Goal: Navigation & Orientation: Find specific page/section

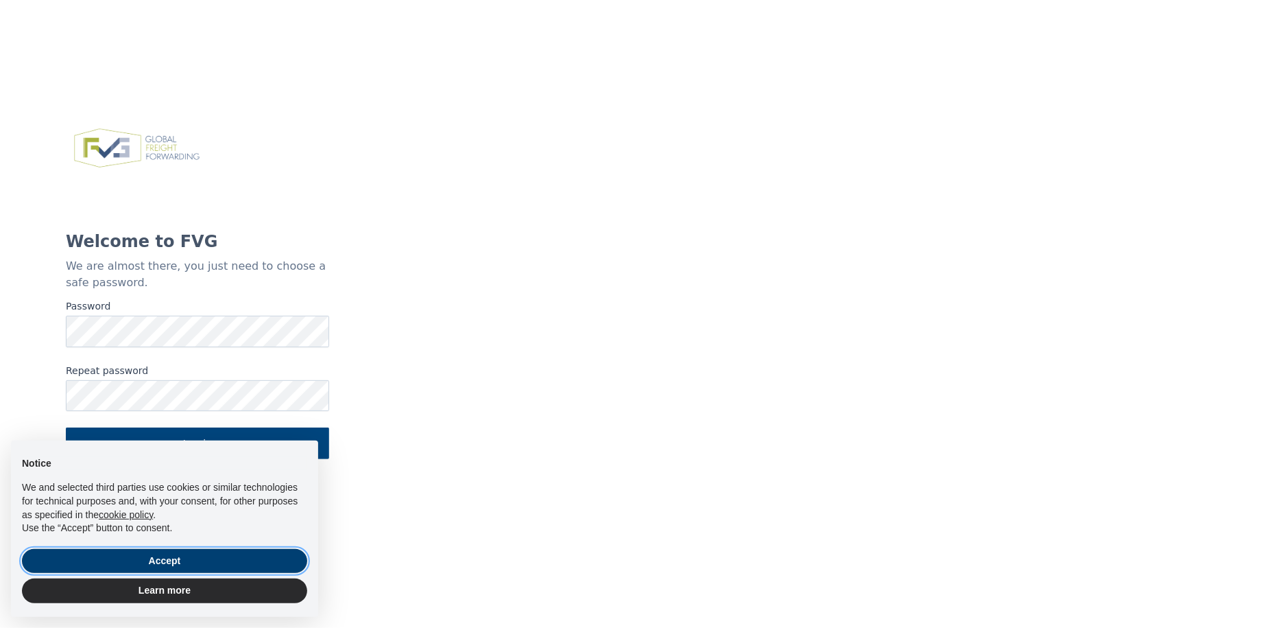
click at [200, 562] on button "Accept" at bounding box center [164, 561] width 285 height 25
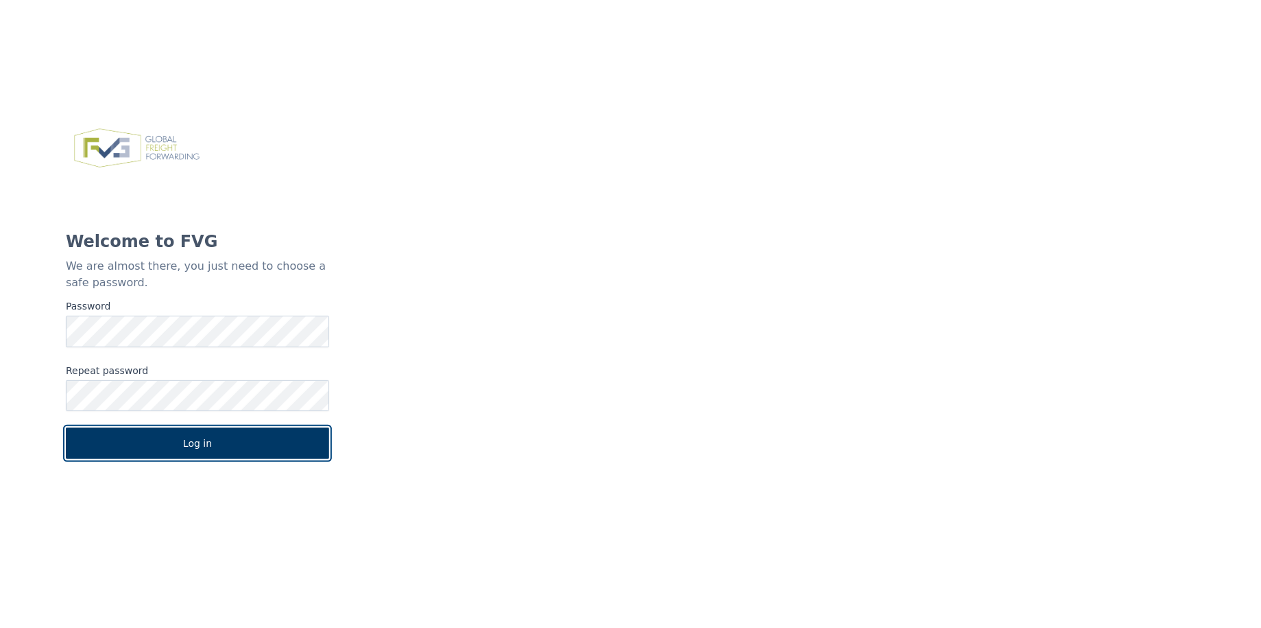
click at [206, 452] on button "Log in" at bounding box center [197, 443] width 263 height 32
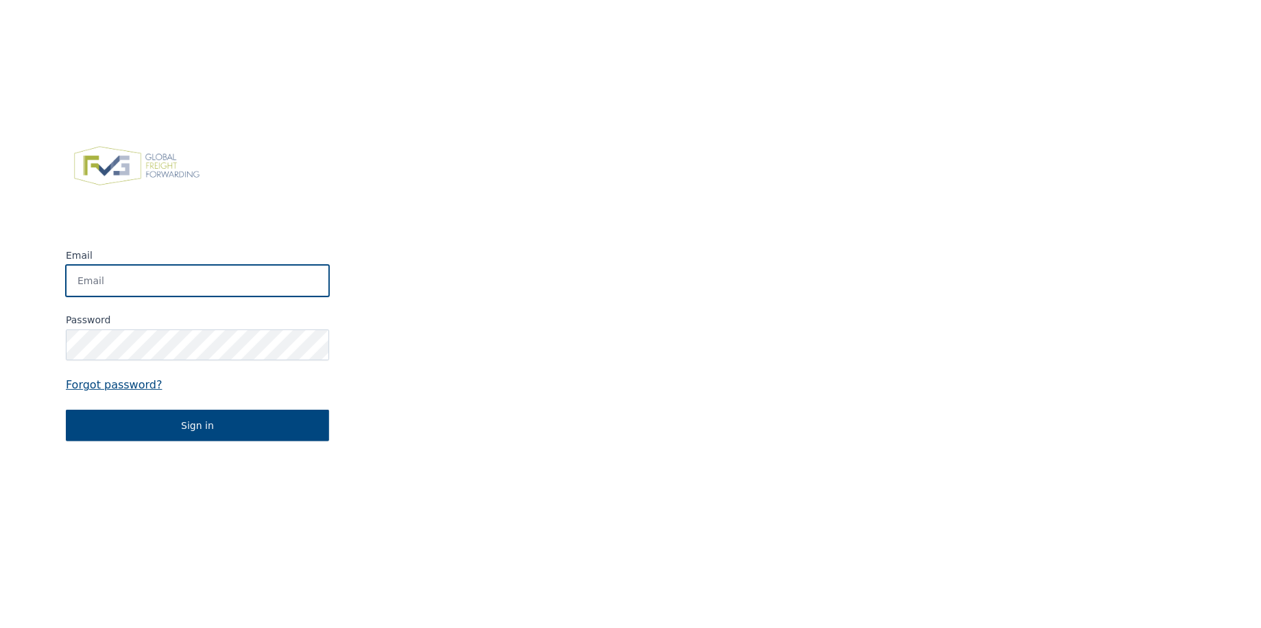
click at [126, 276] on input "Email" at bounding box center [197, 281] width 263 height 32
type input "[EMAIL_ADDRESS][DOMAIN_NAME]"
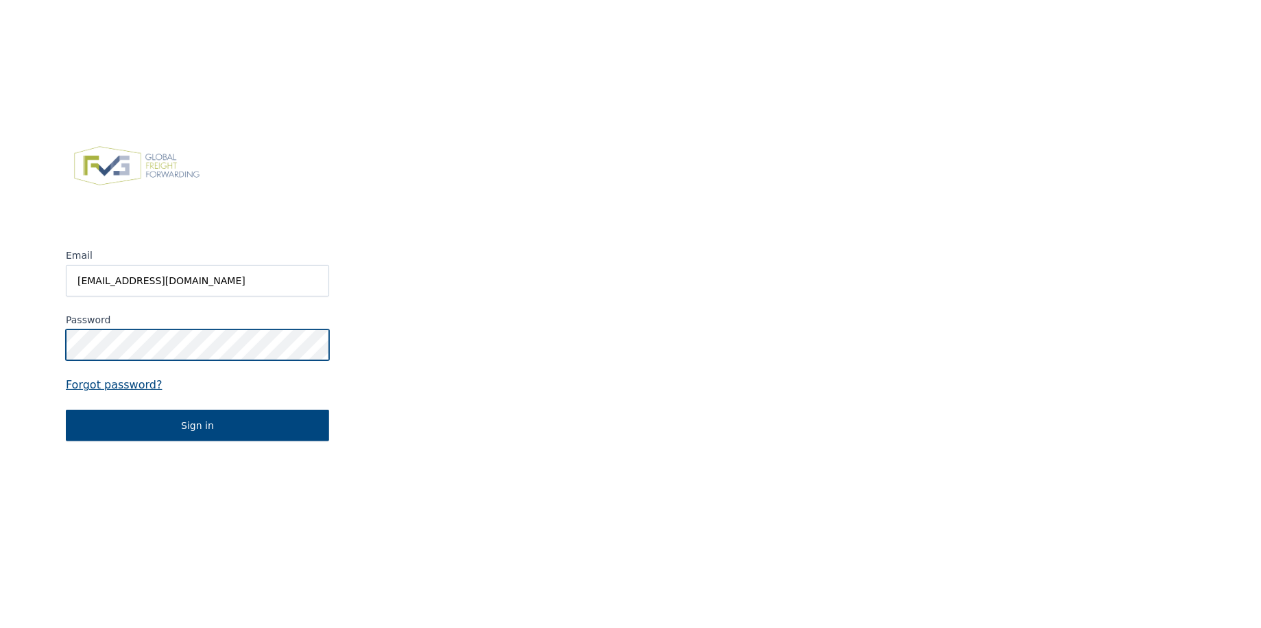
click at [33, 357] on div "Email [EMAIL_ADDRESS][DOMAIN_NAME] Password Forgot password? Sign in" at bounding box center [197, 290] width 395 height 628
click at [42, 346] on div "Email [EMAIL_ADDRESS][DOMAIN_NAME] Password Forgot password? Sign in" at bounding box center [197, 290] width 395 height 628
click at [66, 409] on button "Sign in" at bounding box center [197, 425] width 263 height 32
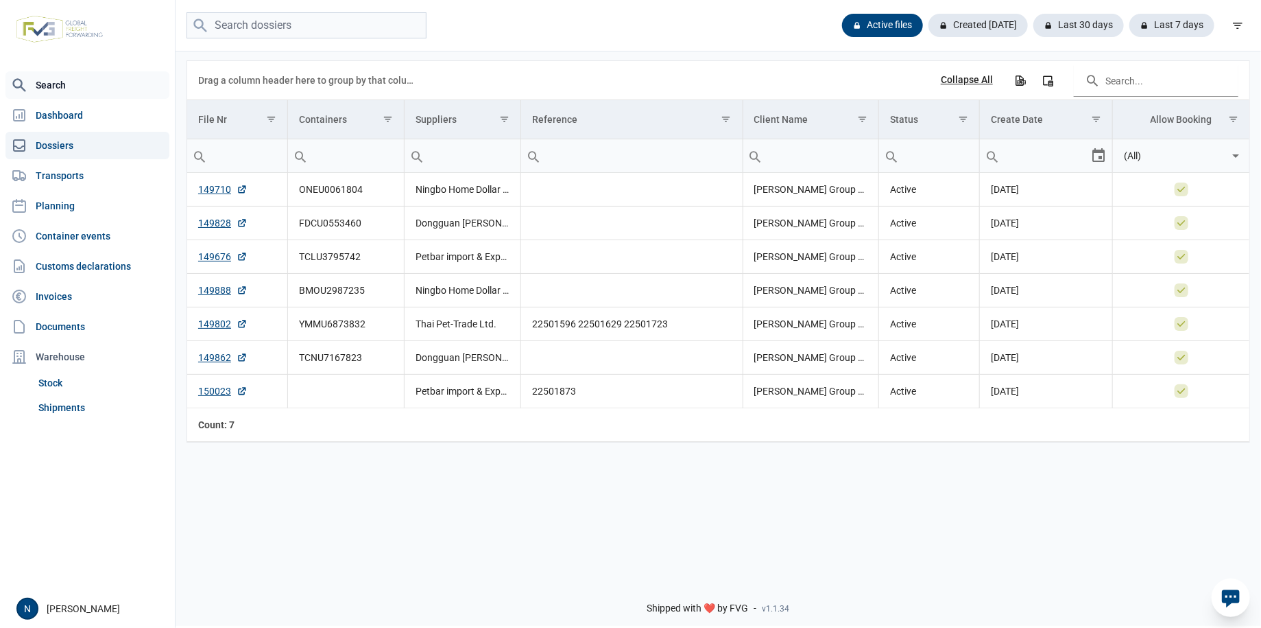
click at [67, 92] on link "Search" at bounding box center [87, 84] width 164 height 27
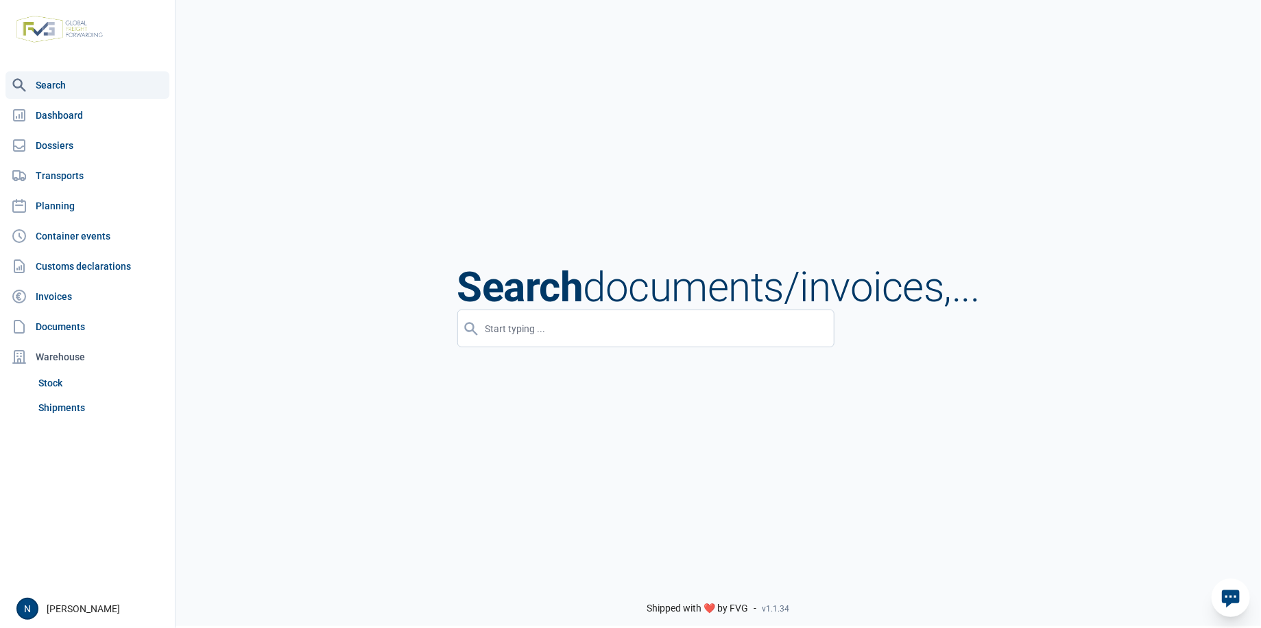
click at [597, 333] on input "input" at bounding box center [645, 328] width 377 height 38
click at [42, 117] on link "Dashboard" at bounding box center [87, 114] width 164 height 27
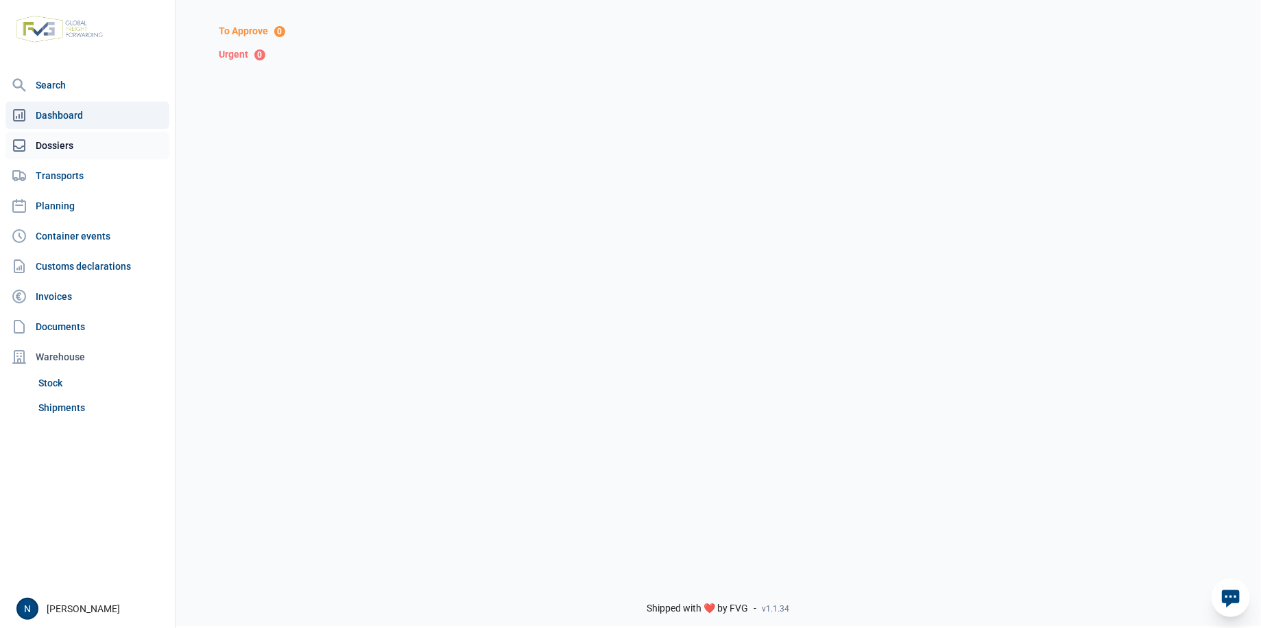
click at [46, 147] on link "Dossiers" at bounding box center [87, 145] width 164 height 27
